Goal: Task Accomplishment & Management: Use online tool/utility

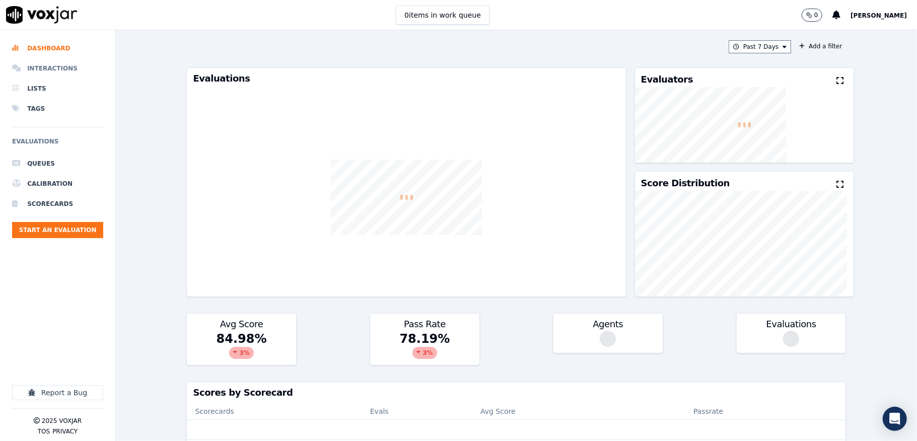
click at [47, 67] on li "Interactions" at bounding box center [57, 68] width 91 height 20
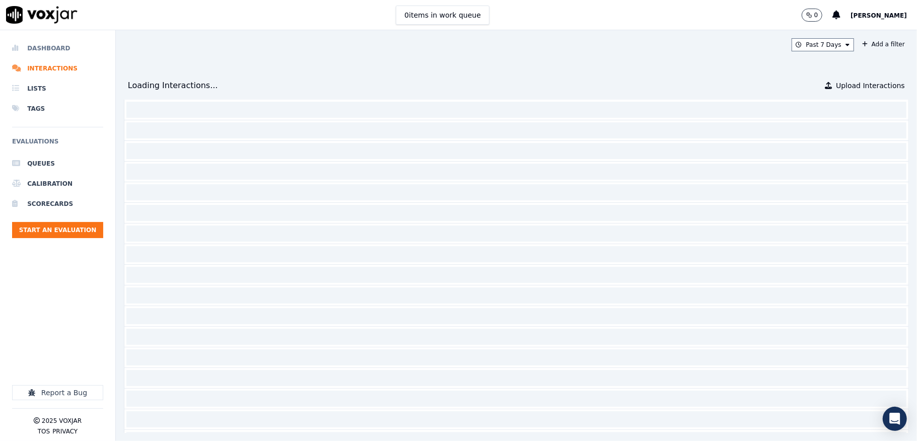
click at [47, 47] on li "Dashboard" at bounding box center [57, 48] width 91 height 20
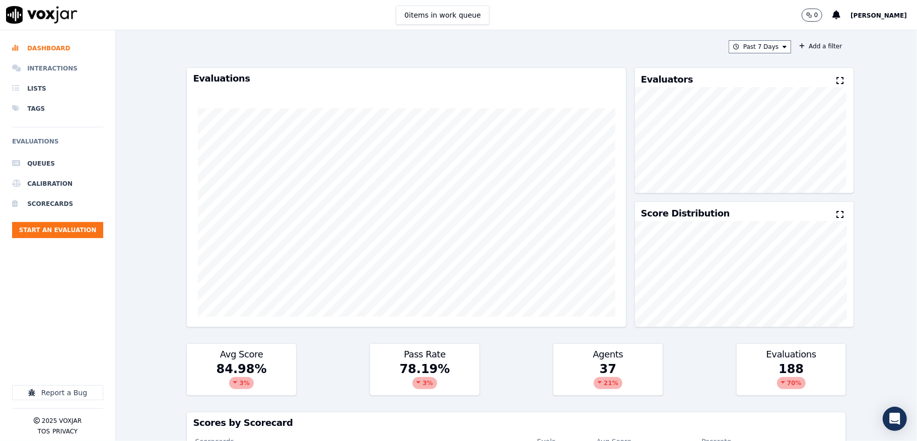
click at [40, 69] on li "Interactions" at bounding box center [57, 68] width 91 height 20
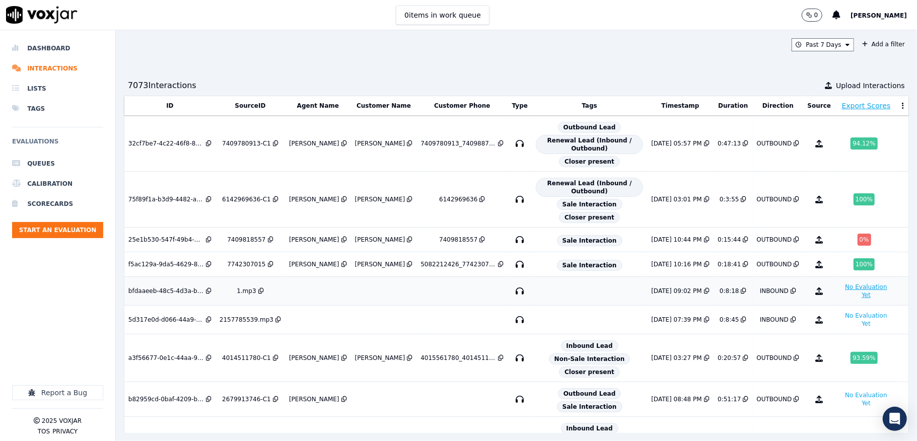
click at [839, 289] on button "No Evaluation Yet" at bounding box center [866, 291] width 54 height 20
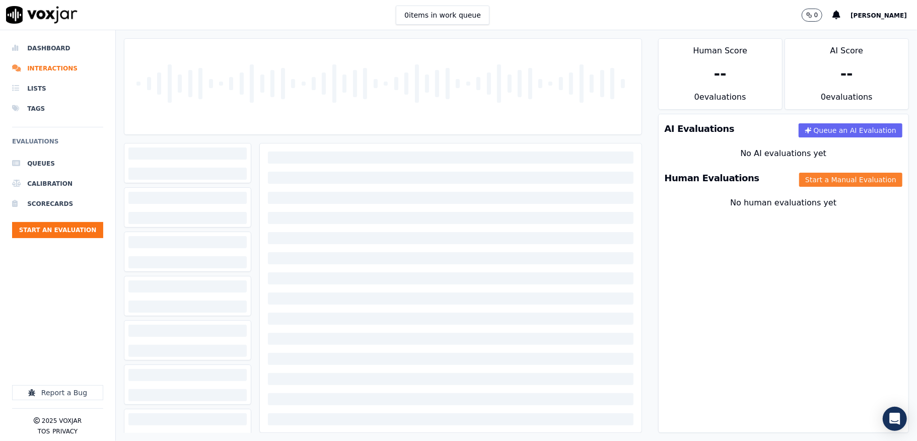
click at [800, 179] on button "Start a Manual Evaluation" at bounding box center [851, 180] width 103 height 14
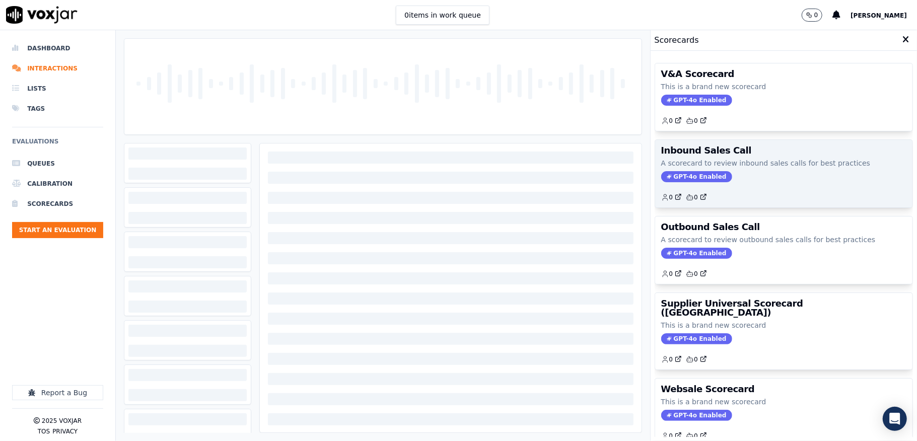
click at [664, 178] on span "GPT-4o Enabled" at bounding box center [697, 176] width 71 height 11
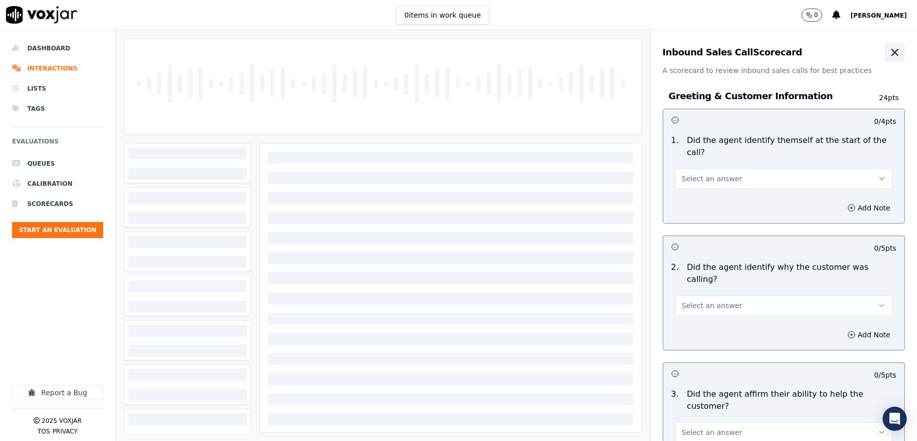
click at [889, 51] on icon "button" at bounding box center [895, 52] width 12 height 12
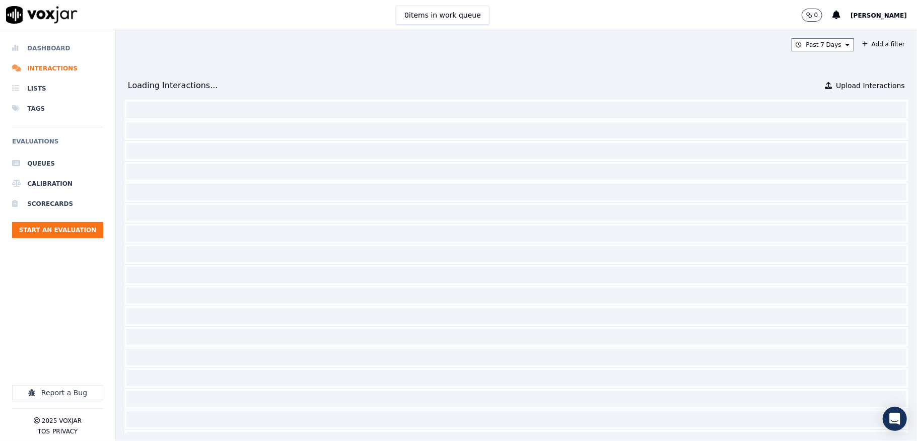
click at [31, 50] on li "Dashboard" at bounding box center [57, 48] width 91 height 20
